Goal: Information Seeking & Learning: Understand process/instructions

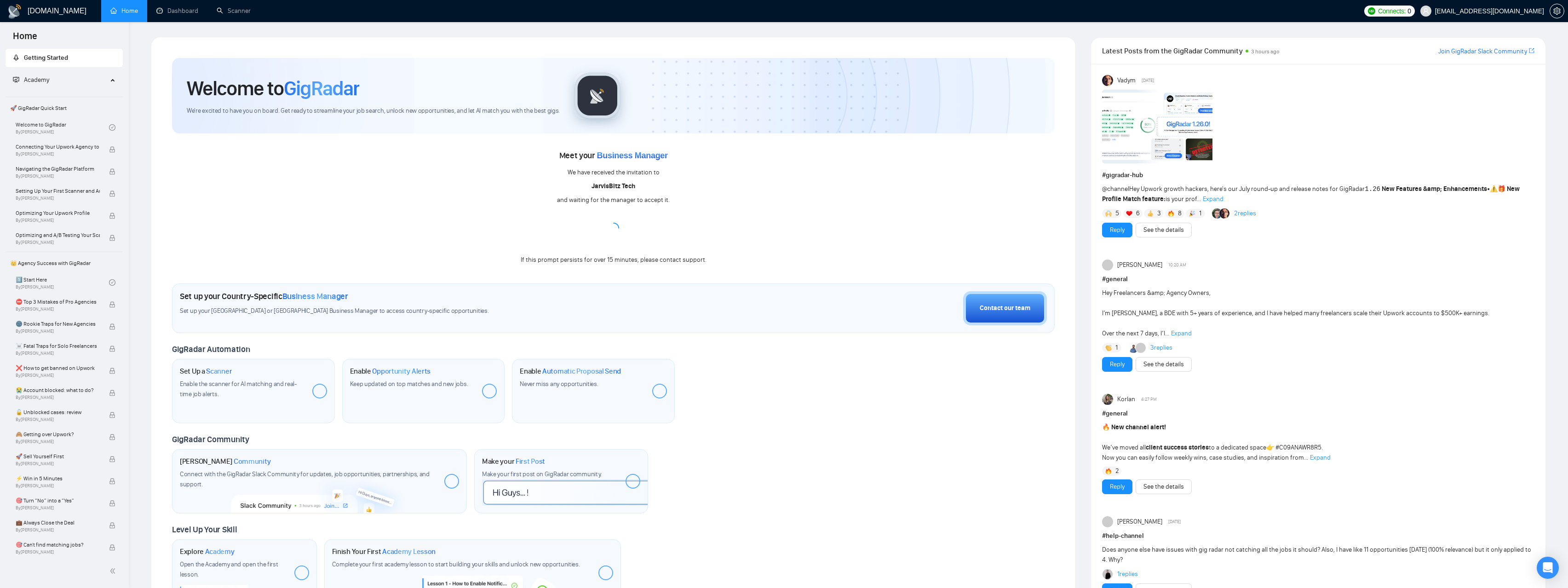
click at [605, 187] on b "JarvisBitz Tech" at bounding box center [614, 186] width 44 height 8
click at [533, 313] on span "Set up your [GEOGRAPHIC_DATA] or [GEOGRAPHIC_DATA] Business Manager to access c…" at bounding box center [439, 311] width 520 height 9
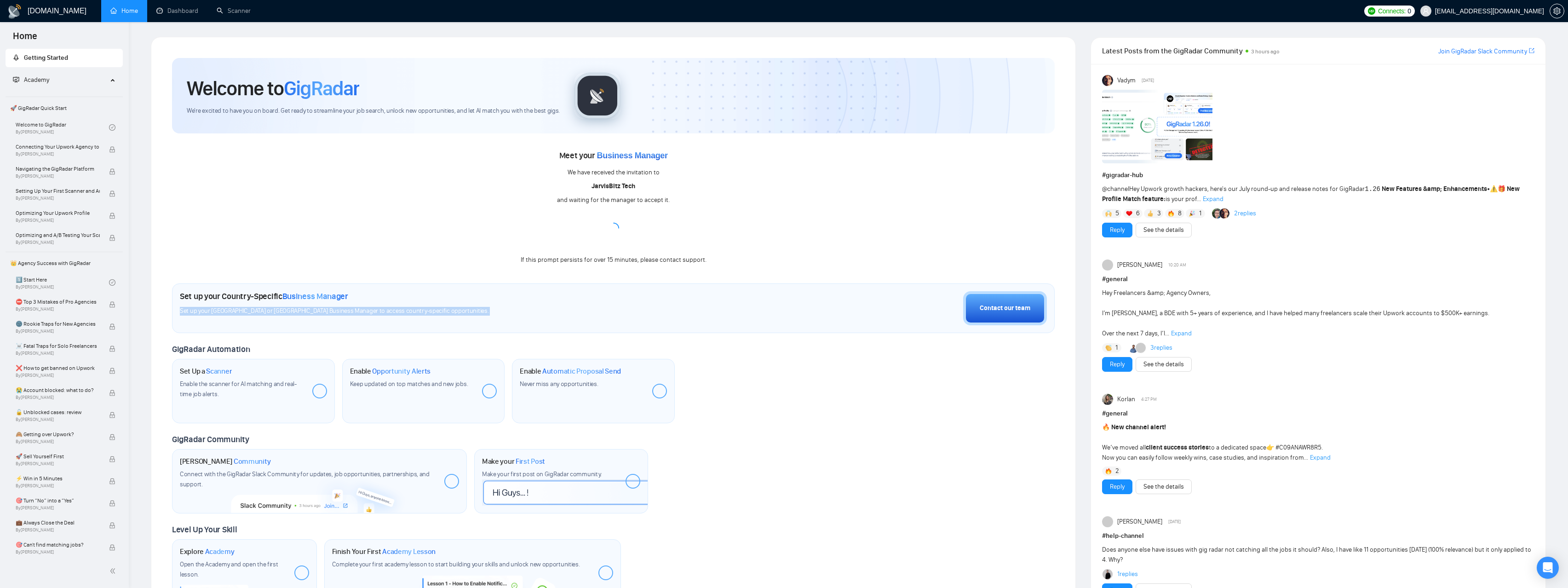
click at [533, 313] on span "Set up your [GEOGRAPHIC_DATA] or [GEOGRAPHIC_DATA] Business Manager to access c…" at bounding box center [439, 311] width 520 height 9
click at [65, 145] on span "Connecting Your Upwork Agency to GigRadar" at bounding box center [58, 146] width 84 height 9
click at [62, 124] on link "Welcome to GigRadar By [PERSON_NAME]" at bounding box center [62, 127] width 93 height 20
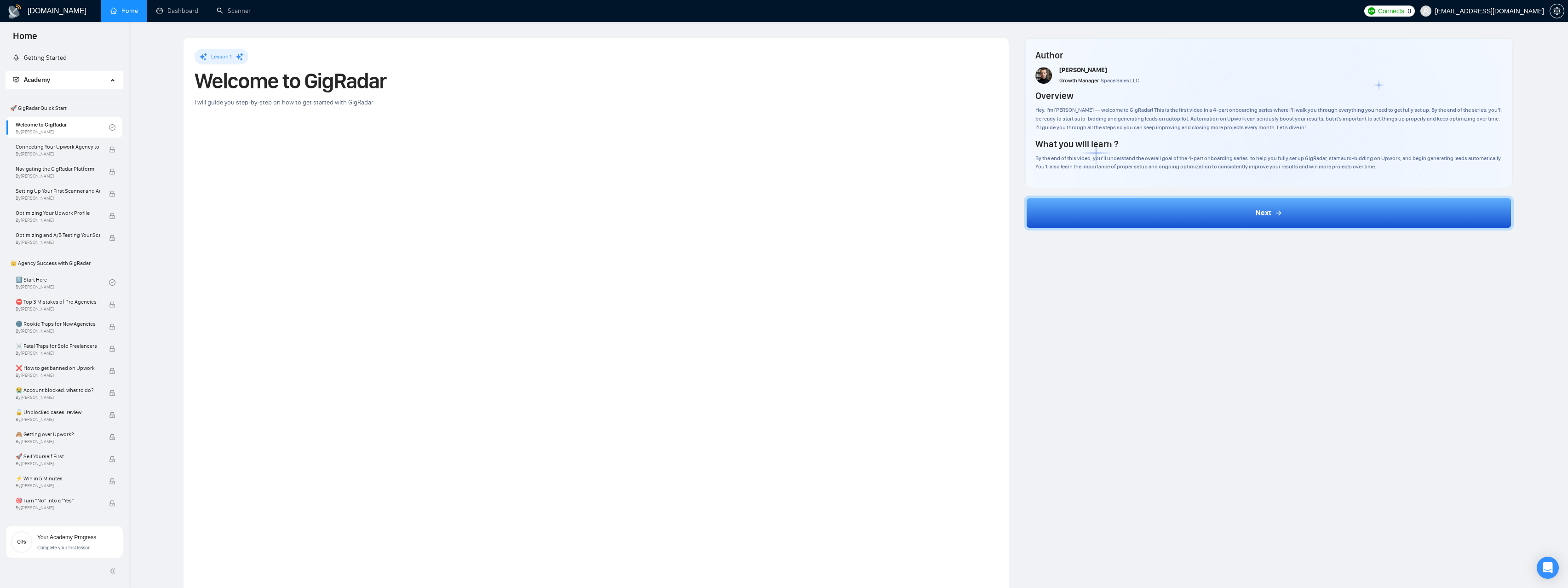
click at [940, 54] on div "Lesson 1" at bounding box center [596, 57] width 803 height 16
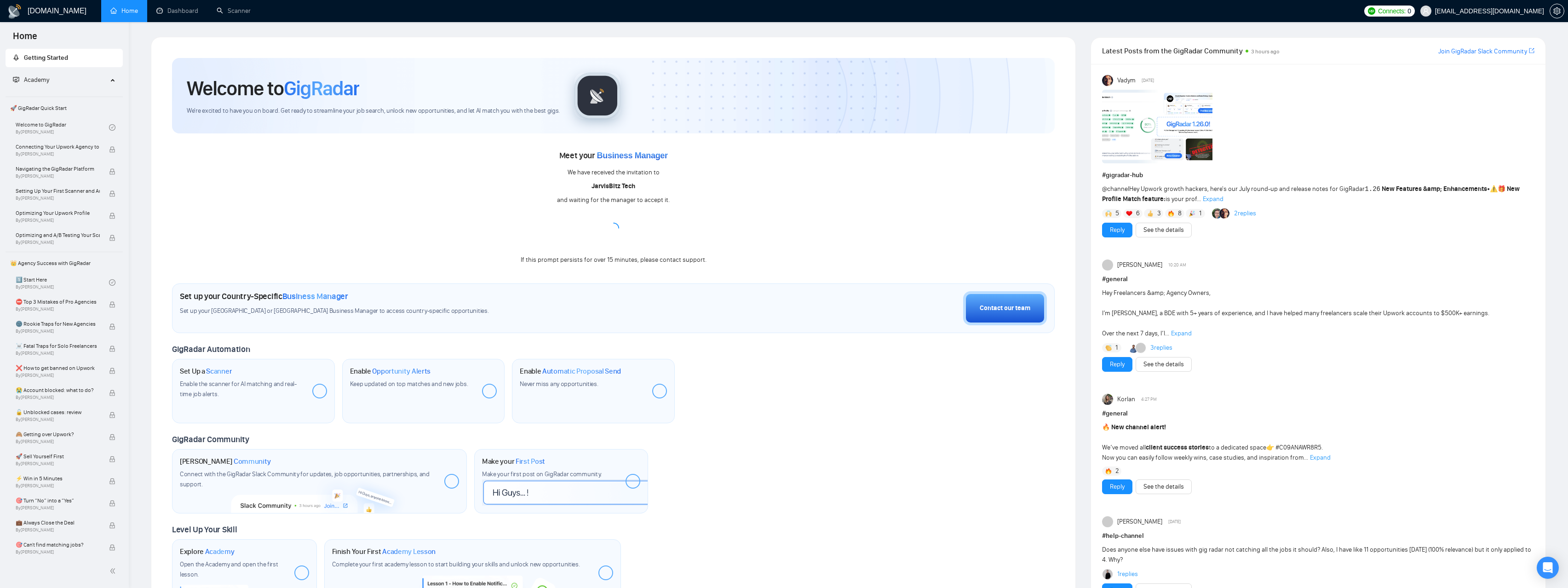
click at [522, 261] on div "If this prompt persists for over 15 minutes, please contact support." at bounding box center [613, 260] width 186 height 10
drag, startPoint x: 520, startPoint y: 259, endPoint x: 713, endPoint y: 261, distance: 193.0
click at [713, 261] on div "Meet your Business Manager We have received the invitation to [PERSON_NAME] Tec…" at bounding box center [614, 206] width 883 height 117
click at [609, 233] on icon "loading" at bounding box center [614, 228] width 11 height 11
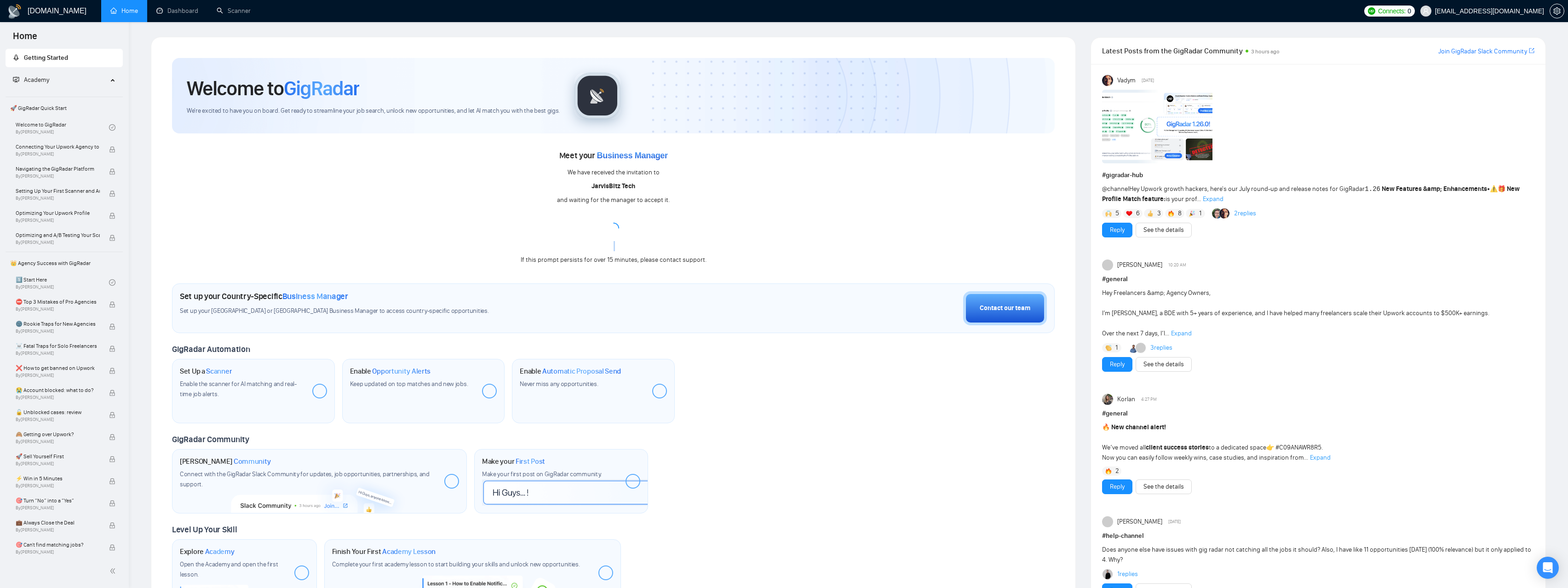
click at [609, 233] on div at bounding box center [614, 228] width 11 height 11
click at [615, 231] on icon "loading" at bounding box center [614, 228] width 11 height 11
click at [615, 231] on icon "loading" at bounding box center [614, 228] width 14 height 14
drag, startPoint x: 639, startPoint y: 261, endPoint x: 702, endPoint y: 262, distance: 63.0
click at [702, 262] on div "If this prompt persists for over 15 minutes, please contact support." at bounding box center [613, 260] width 186 height 10
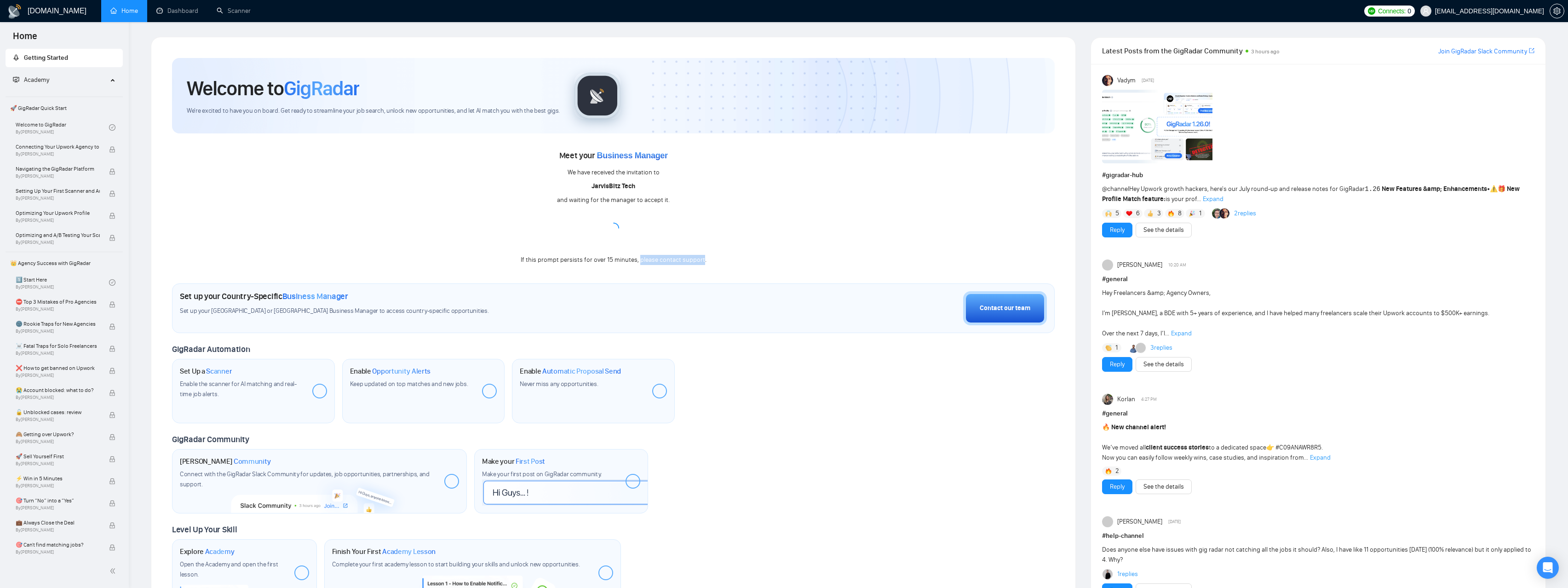
click at [667, 256] on div "If this prompt persists for over 15 minutes, please contact support." at bounding box center [613, 260] width 186 height 10
drag, startPoint x: 639, startPoint y: 259, endPoint x: 703, endPoint y: 259, distance: 64.0
click at [703, 259] on div "If this prompt persists for over 15 minutes, please contact support." at bounding box center [613, 260] width 186 height 10
click at [210, 208] on div "Meet your Business Manager We have received the invitation to [PERSON_NAME] Tec…" at bounding box center [614, 206] width 883 height 117
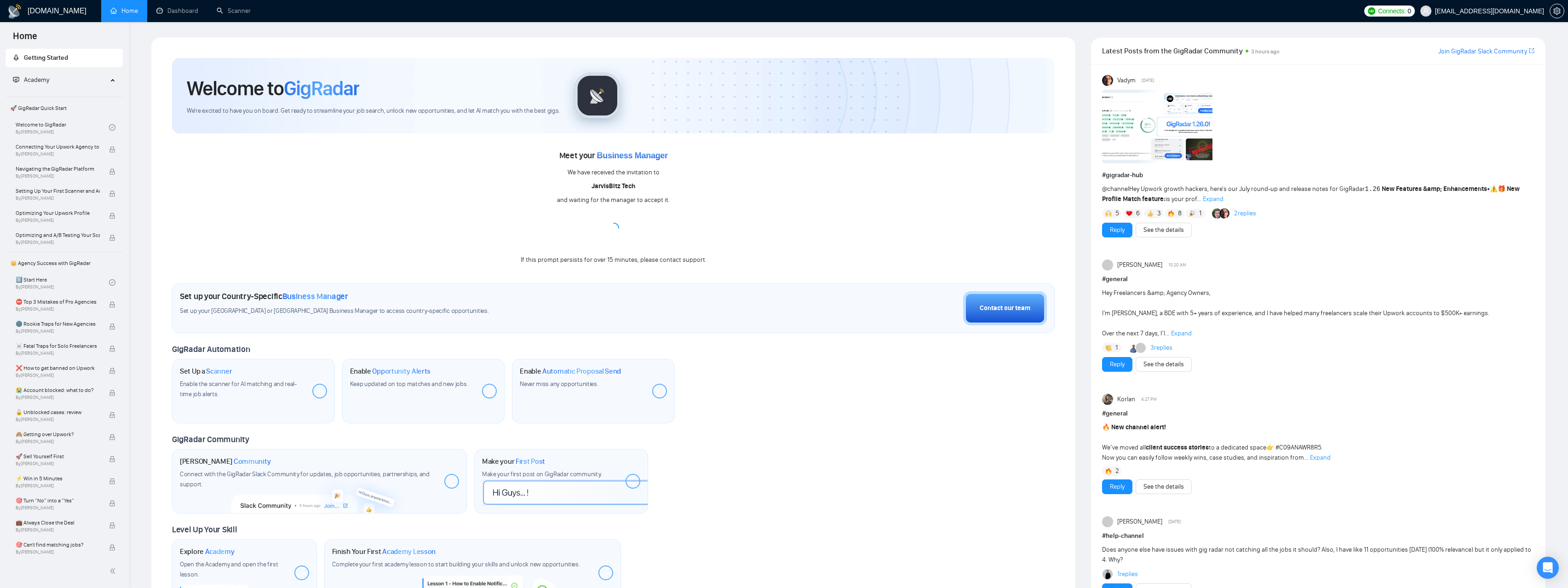
click at [567, 261] on div "If this prompt persists for over 15 minutes, please contact support." at bounding box center [613, 260] width 186 height 10
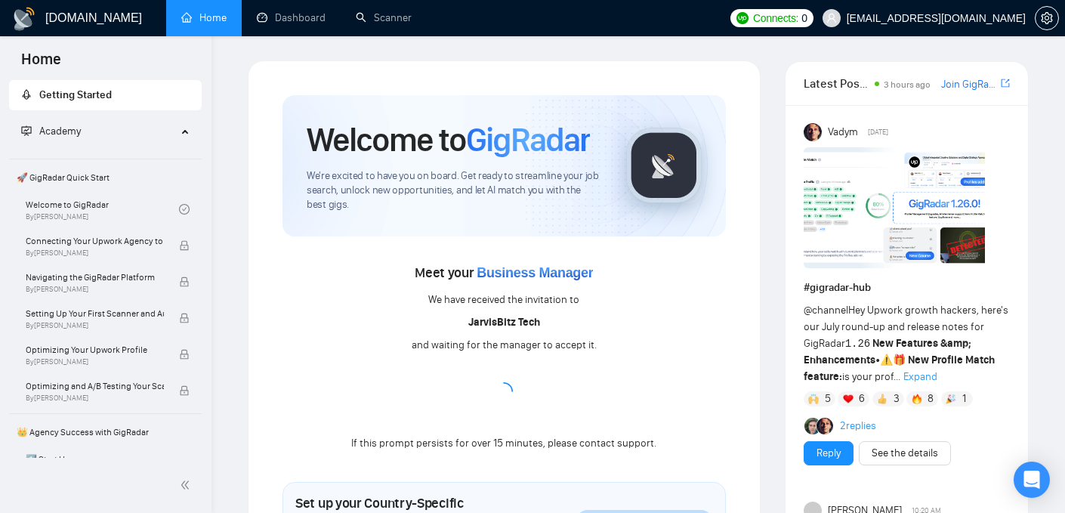
click at [602, 289] on div "Meet your Business Manager We have received the invitation to [PERSON_NAME] Tec…" at bounding box center [505, 357] width 444 height 192
